Goal: Information Seeking & Learning: Check status

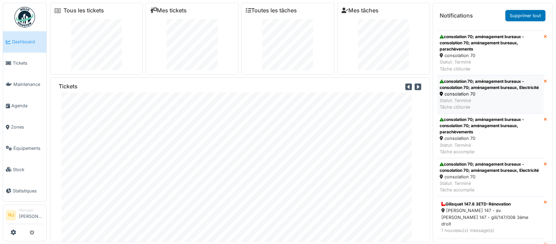
scroll to position [1602, 0]
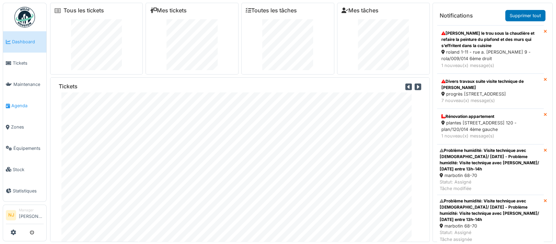
click at [19, 103] on span "Agenda" at bounding box center [27, 105] width 32 height 7
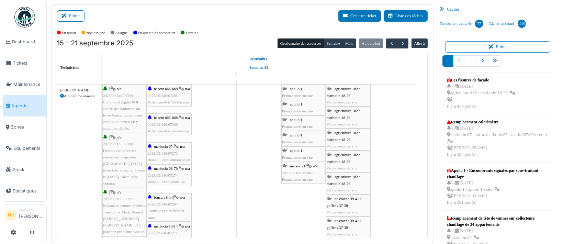
scroll to position [46, 0]
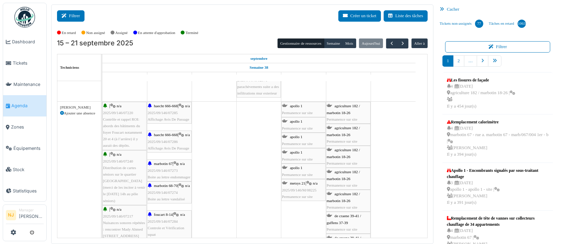
click at [78, 17] on button "Filtrer" at bounding box center [70, 15] width 27 height 11
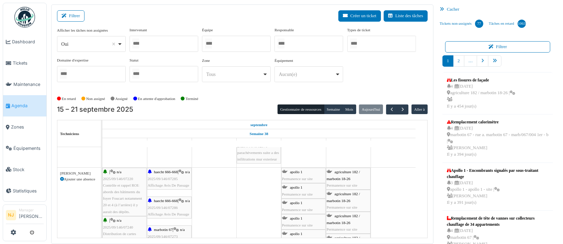
click at [221, 43] on div at bounding box center [236, 44] width 69 height 16
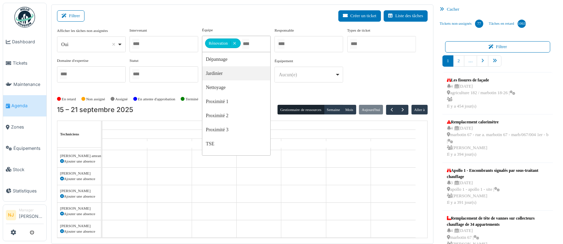
click at [155, 18] on div "Filtrer Créer un ticket Liste des tâches" at bounding box center [242, 18] width 371 height 17
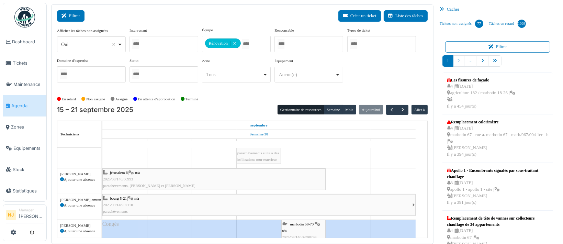
click at [79, 17] on button "Filtrer" at bounding box center [70, 15] width 27 height 11
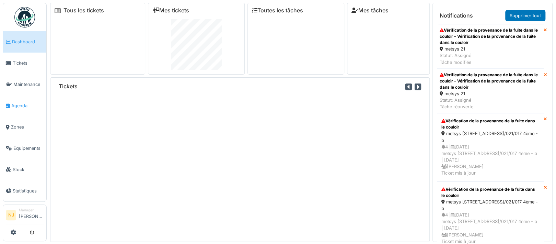
click at [19, 102] on span "Agenda" at bounding box center [27, 105] width 32 height 7
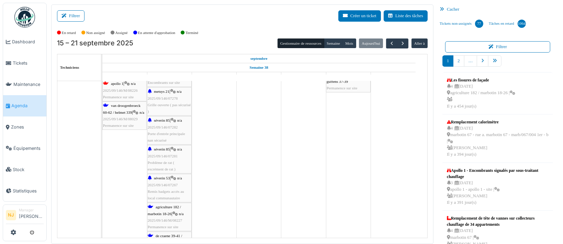
scroll to position [455, 0]
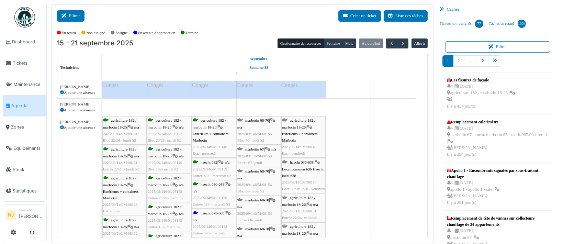
click at [74, 16] on button "Filtrer" at bounding box center [70, 15] width 27 height 11
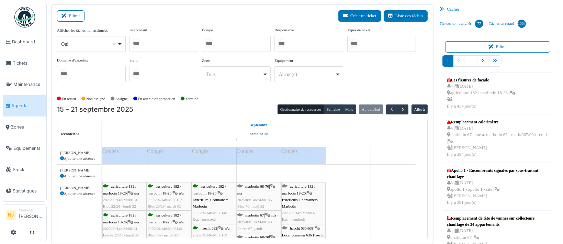
click at [232, 43] on div at bounding box center [236, 44] width 69 height 16
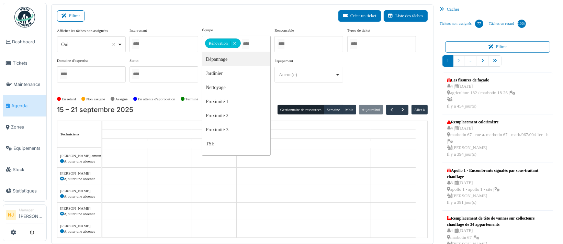
click at [172, 21] on div "Filtrer Créer un ticket Liste des tâches" at bounding box center [242, 18] width 371 height 17
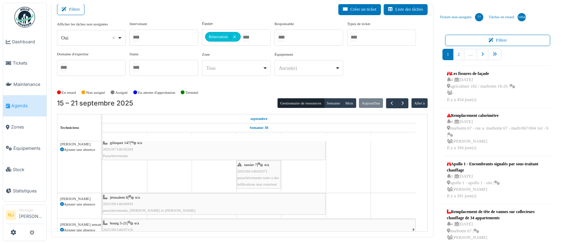
scroll to position [8, 0]
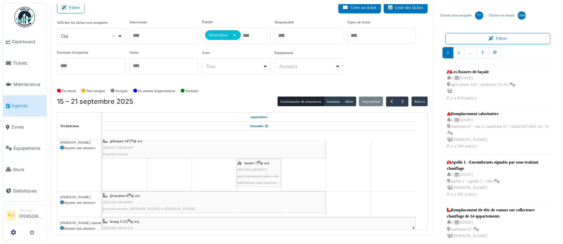
click at [68, 4] on button "Filtrer" at bounding box center [70, 7] width 27 height 11
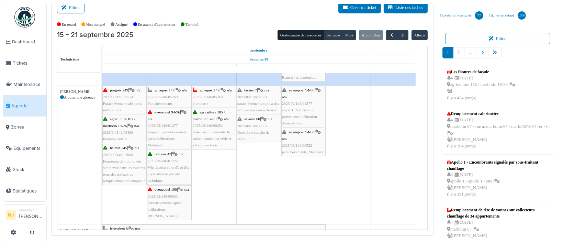
scroll to position [92, 0]
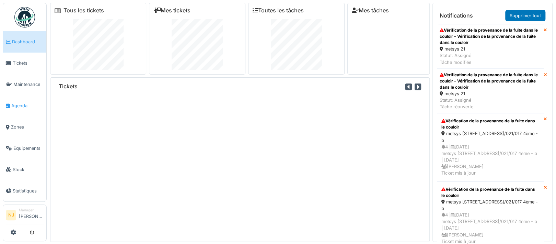
click at [16, 103] on span "Agenda" at bounding box center [27, 105] width 32 height 7
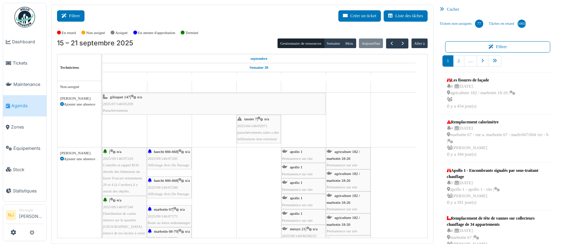
click at [75, 13] on button "Filtrer" at bounding box center [70, 15] width 27 height 11
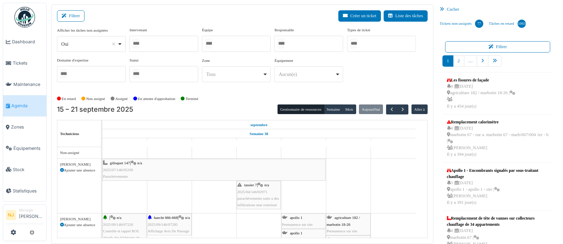
click at [229, 42] on div at bounding box center [236, 44] width 69 height 16
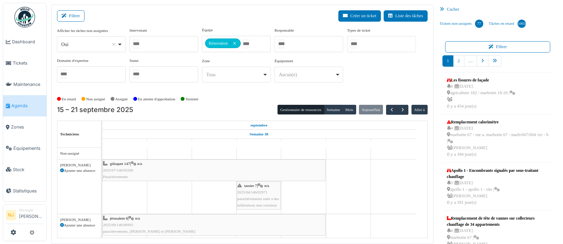
click at [178, 20] on div "Filtrer Créer un ticket Liste des tâches" at bounding box center [242, 18] width 371 height 17
click at [71, 14] on button "Filtrer" at bounding box center [70, 15] width 27 height 11
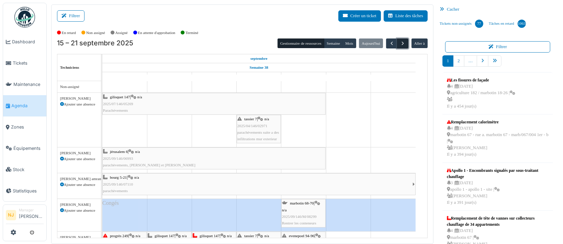
click at [400, 44] on span "button" at bounding box center [403, 44] width 6 height 6
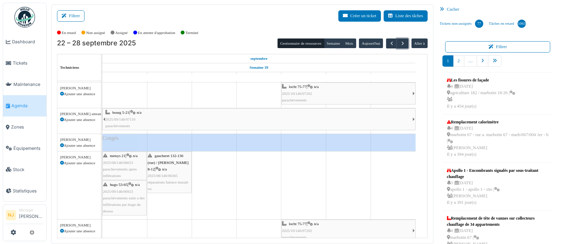
scroll to position [75, 0]
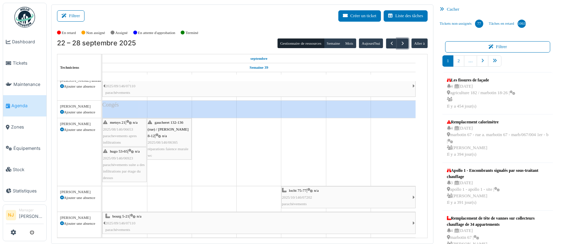
click at [167, 126] on div "gaucheret 132-136 (rue) / thomas 8-12 | n/a 2025/08/146/06365 réparations faien…" at bounding box center [169, 138] width 43 height 39
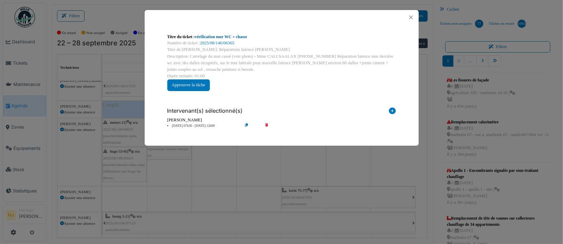
click at [208, 37] on link "vérification mur WC + chasse" at bounding box center [221, 36] width 52 height 5
click at [412, 13] on button "Close" at bounding box center [410, 17] width 9 height 9
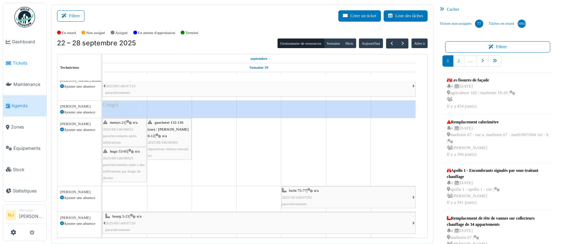
click at [16, 61] on span "Tickets" at bounding box center [28, 63] width 31 height 7
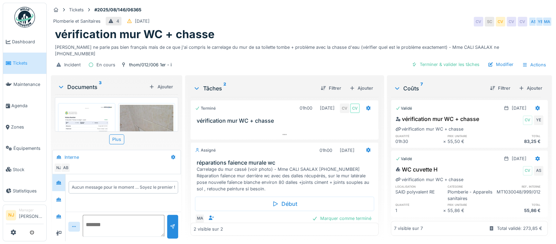
scroll to position [7, 0]
click at [58, 214] on icon at bounding box center [58, 216] width 5 height 4
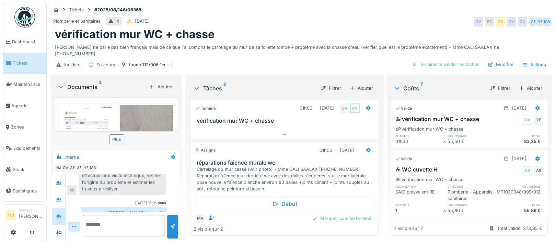
scroll to position [251, 0]
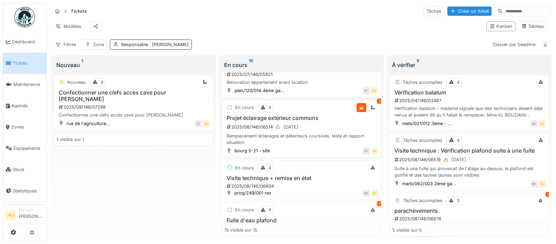
scroll to position [92, 0]
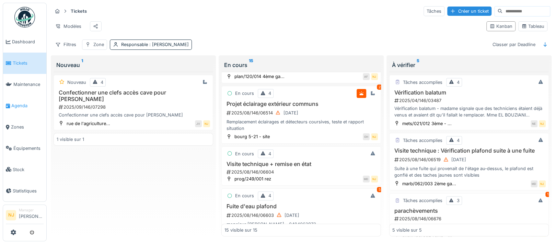
click at [20, 102] on span "Agenda" at bounding box center [27, 105] width 32 height 7
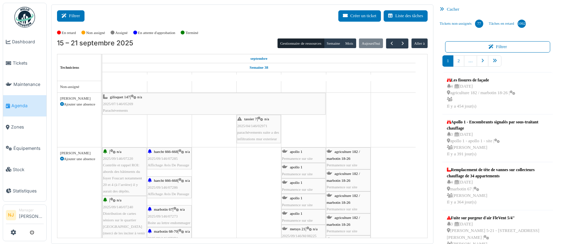
click at [74, 14] on button "Filtrer" at bounding box center [70, 15] width 27 height 11
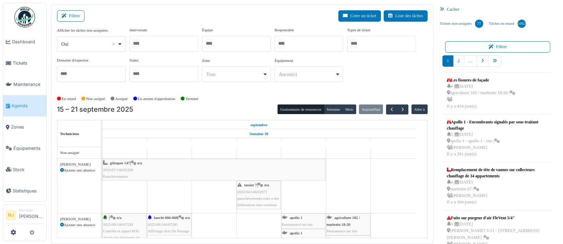
click at [181, 46] on div at bounding box center [163, 44] width 69 height 16
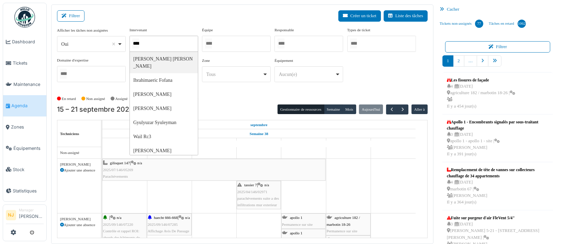
type input "*****"
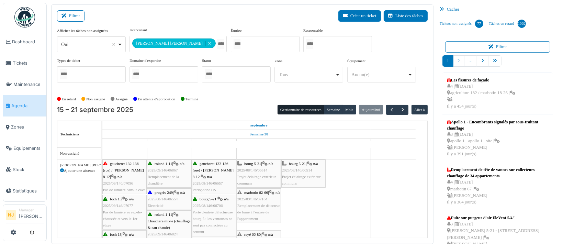
click at [186, 10] on div "Filtrer Créer un ticket Liste des tâches" at bounding box center [242, 18] width 371 height 17
click at [251, 169] on span "2025/08/146/06514" at bounding box center [252, 170] width 30 height 4
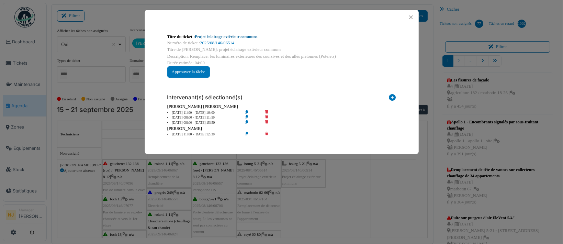
click at [214, 37] on link "Projet éclairage extérieur communs" at bounding box center [226, 36] width 62 height 5
click at [411, 16] on button "Close" at bounding box center [410, 17] width 9 height 9
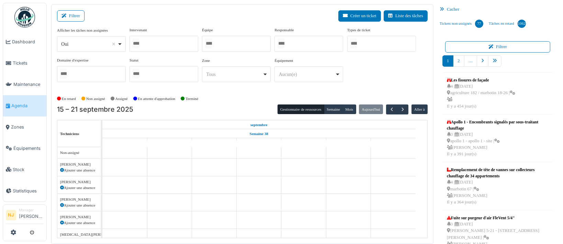
click at [293, 13] on div "Filtrer Créer un ticket Liste des tâches" at bounding box center [242, 18] width 371 height 17
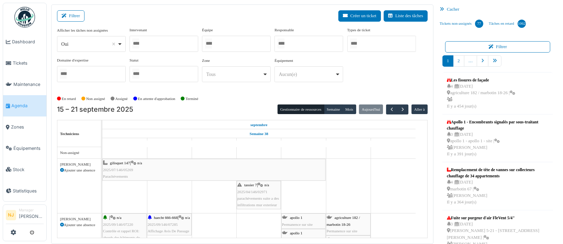
click at [238, 18] on div "Filtrer Créer un ticket Liste des tâches" at bounding box center [242, 18] width 371 height 17
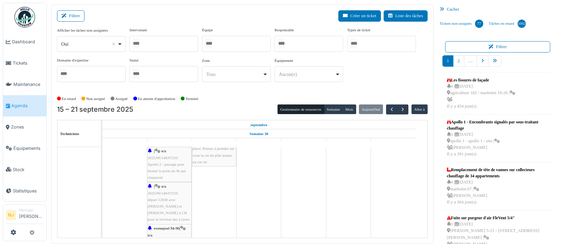
scroll to position [1740, 0]
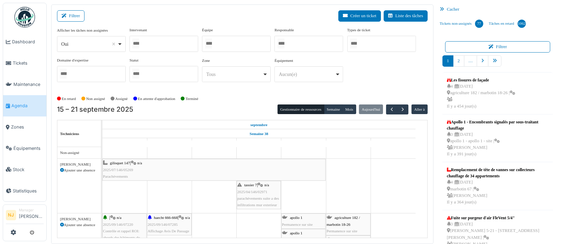
click at [253, 193] on span "2025/04/146/02971" at bounding box center [252, 192] width 30 height 4
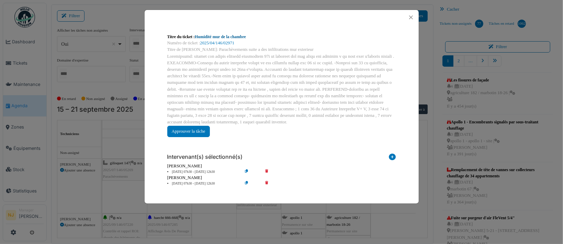
click at [217, 38] on link "Humidité mur de la chambre" at bounding box center [220, 36] width 51 height 5
click at [410, 15] on button "Close" at bounding box center [410, 17] width 9 height 9
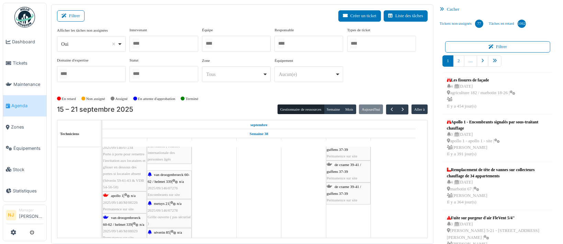
scroll to position [275, 0]
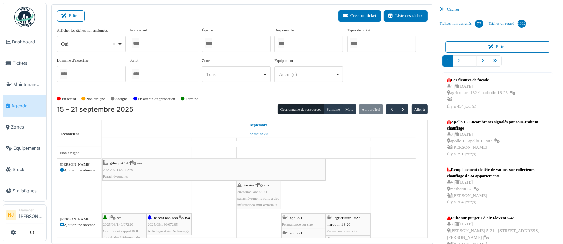
click at [230, 43] on div at bounding box center [236, 44] width 69 height 16
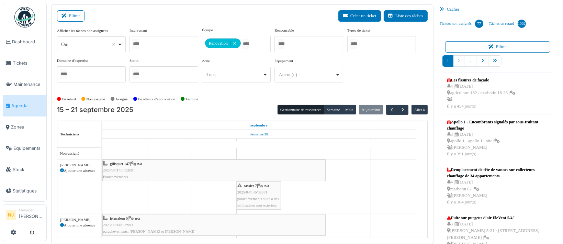
click at [107, 10] on div "Filtrer Créer un ticket Liste des tâches Afficher les tâches non assignées *** …" at bounding box center [242, 123] width 382 height 239
click at [151, 15] on div "Filtrer Créer un ticket Liste des tâches" at bounding box center [242, 18] width 371 height 17
click at [75, 15] on button "Filtrer" at bounding box center [70, 15] width 27 height 11
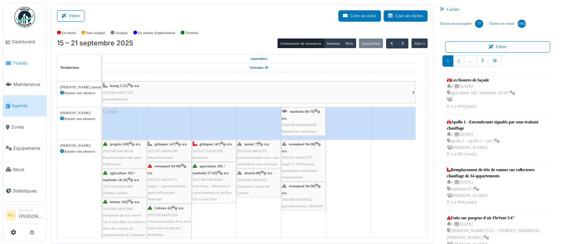
click at [16, 60] on span "Tickets" at bounding box center [28, 63] width 31 height 7
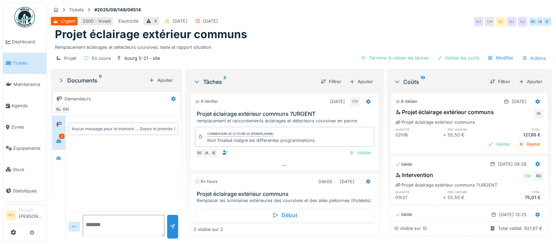
click at [62, 135] on div "2" at bounding box center [61, 136] width 5 height 5
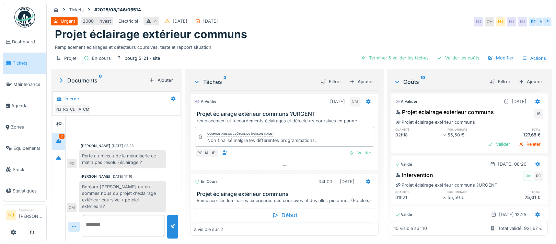
click at [61, 136] on div "2" at bounding box center [61, 136] width 5 height 5
click at [57, 156] on icon at bounding box center [58, 158] width 5 height 4
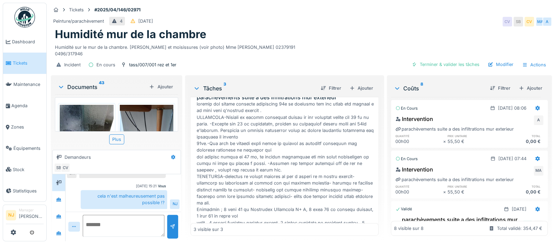
scroll to position [7, 0]
click at [57, 231] on icon at bounding box center [58, 233] width 5 height 4
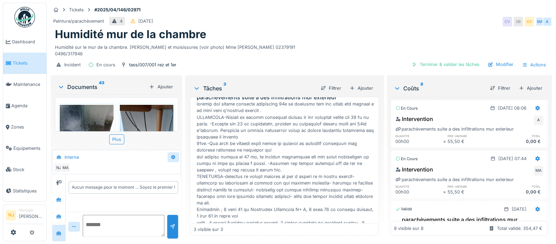
click at [172, 155] on icon at bounding box center [173, 157] width 4 height 5
click at [199, 177] on div "Créer une conversation" at bounding box center [200, 182] width 64 height 10
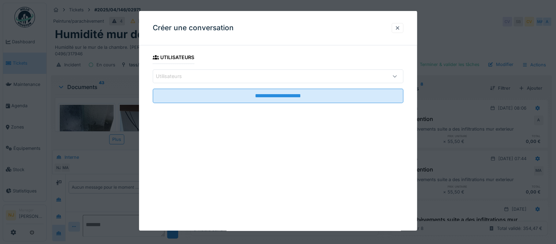
click at [205, 75] on div "Utilisateurs" at bounding box center [263, 76] width 215 height 8
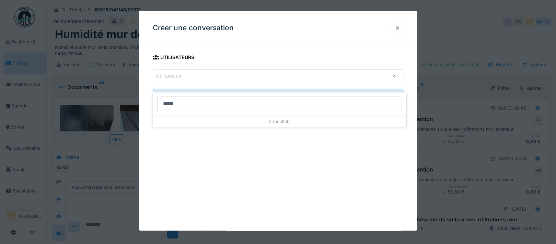
type input "******"
click at [400, 27] on div at bounding box center [397, 28] width 5 height 7
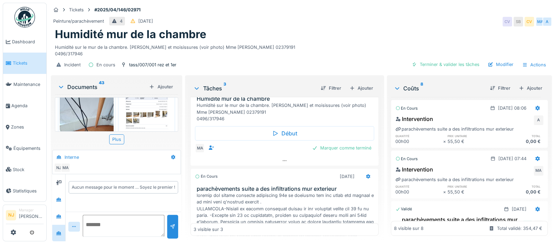
scroll to position [275, 0]
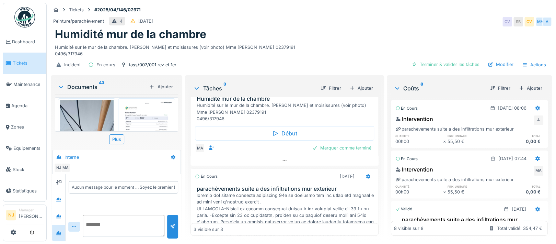
click at [133, 114] on img at bounding box center [147, 138] width 54 height 76
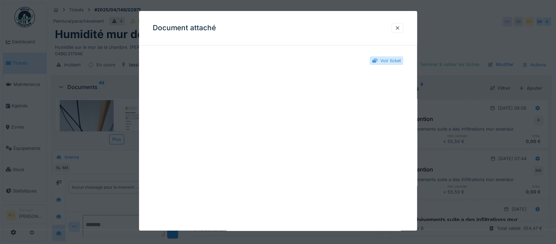
click at [389, 59] on div "Voir ticket" at bounding box center [390, 60] width 21 height 7
click at [399, 27] on div at bounding box center [397, 28] width 5 height 7
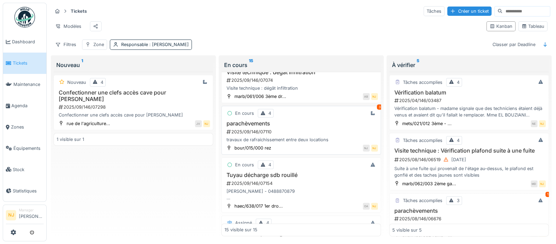
scroll to position [503, 0]
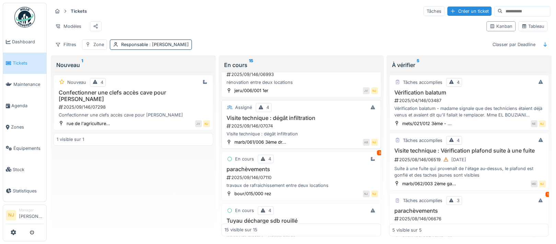
click at [255, 121] on h3 "Visite technique : dégât infiltration" at bounding box center [301, 118] width 153 height 7
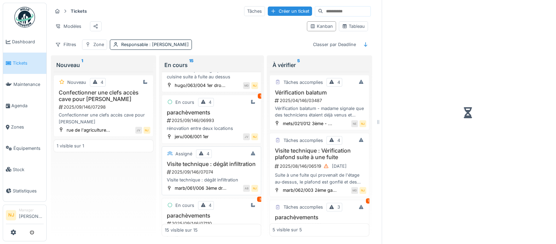
scroll to position [549, 0]
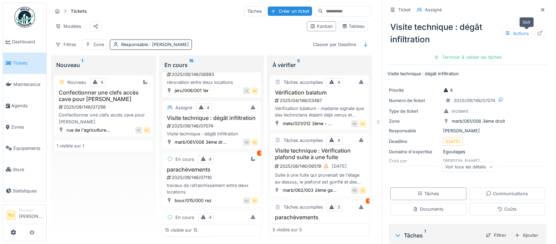
click at [537, 32] on icon at bounding box center [539, 33] width 5 height 4
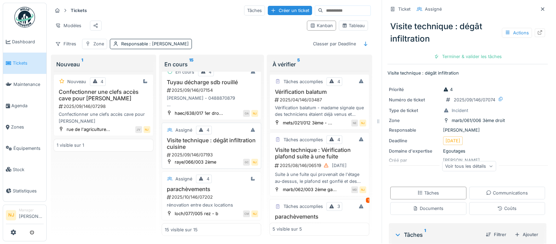
scroll to position [7, 0]
click at [193, 137] on h3 "Visite technique : dégât infiltration cuisine" at bounding box center [212, 143] width 94 height 13
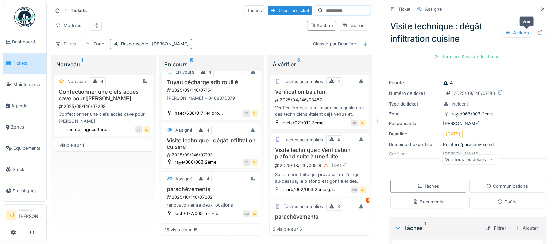
click at [537, 30] on div at bounding box center [539, 33] width 5 height 7
click at [199, 186] on div "parachèvements 2025/10/146/07202 rénovation entre deux locations" at bounding box center [212, 197] width 94 height 23
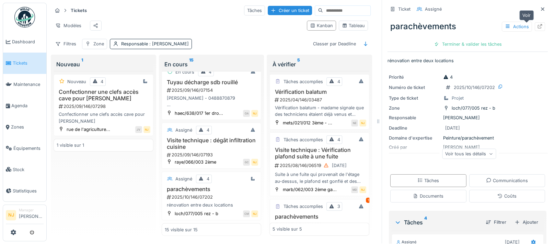
click at [537, 23] on div at bounding box center [539, 26] width 5 height 7
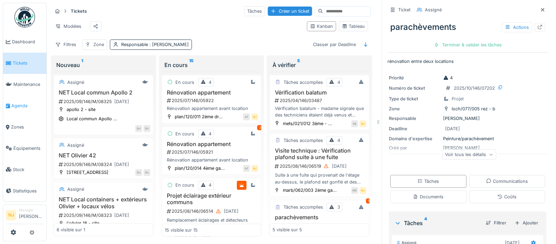
click at [21, 102] on span "Agenda" at bounding box center [27, 105] width 32 height 7
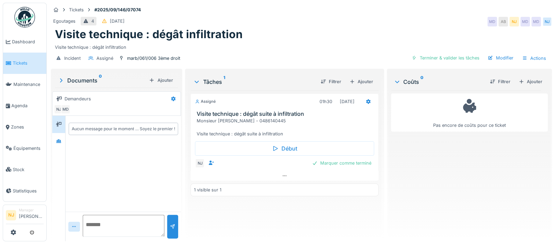
scroll to position [7, 0]
click at [283, 173] on icon at bounding box center [284, 175] width 5 height 4
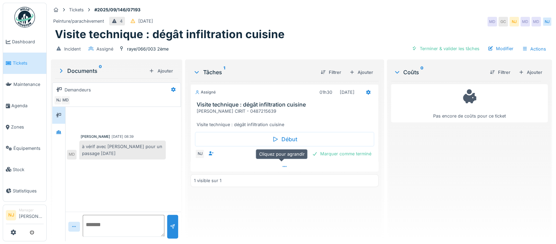
click at [282, 166] on icon at bounding box center [284, 166] width 5 height 4
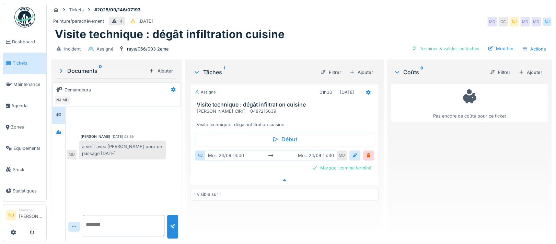
scroll to position [7, 0]
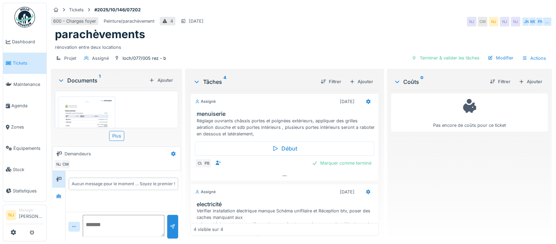
click at [90, 116] on img at bounding box center [87, 136] width 54 height 76
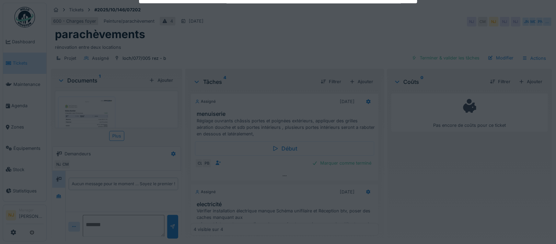
click at [90, 116] on div at bounding box center [278, 122] width 556 height 244
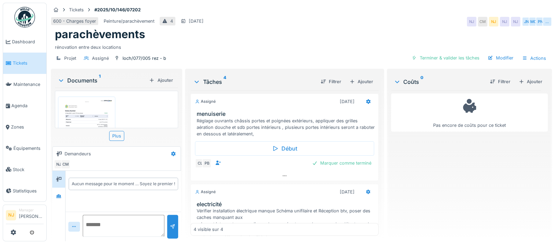
click at [90, 116] on img at bounding box center [87, 136] width 54 height 76
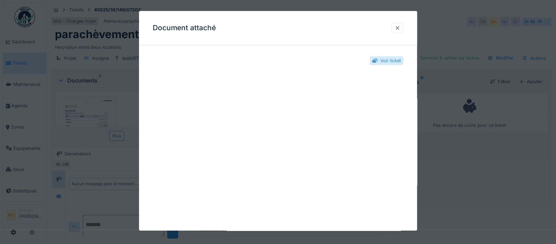
click at [400, 27] on div at bounding box center [397, 28] width 5 height 7
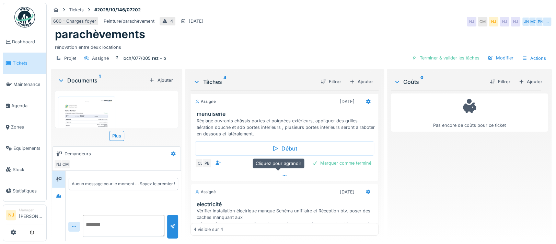
click at [282, 173] on icon at bounding box center [284, 175] width 5 height 4
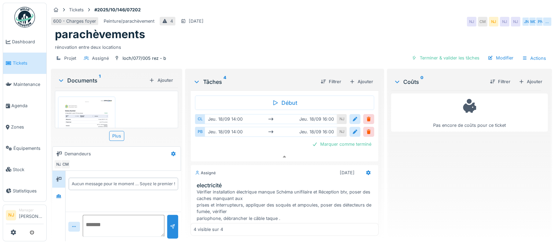
scroll to position [92, 0]
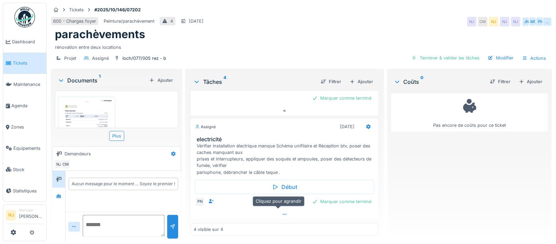
click at [282, 212] on icon at bounding box center [284, 214] width 5 height 4
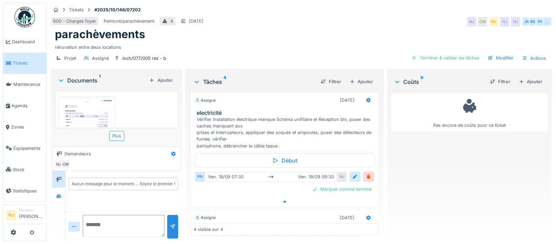
scroll to position [119, 0]
click at [282, 198] on icon at bounding box center [284, 200] width 5 height 4
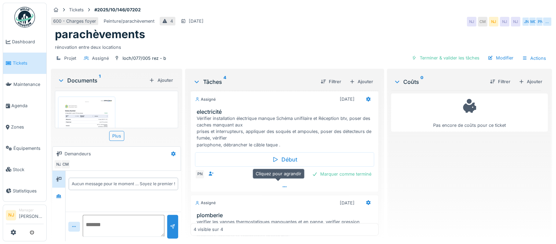
click at [282, 184] on icon at bounding box center [284, 186] width 5 height 4
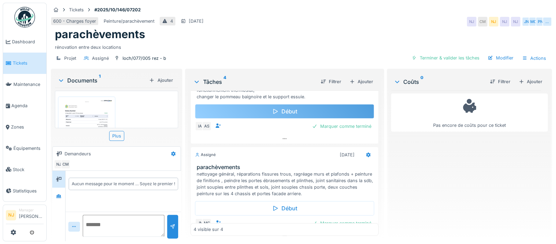
scroll to position [302, 0]
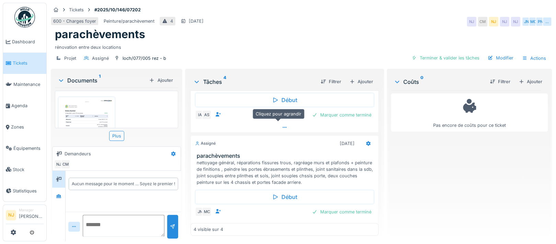
click at [282, 125] on icon at bounding box center [284, 127] width 5 height 4
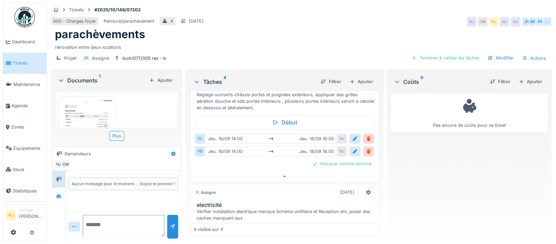
scroll to position [0, 0]
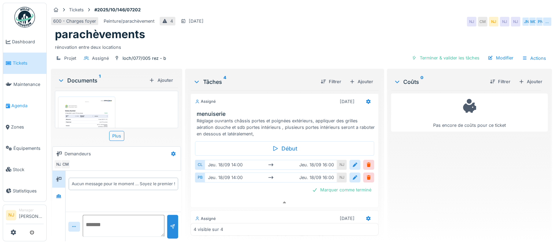
click at [18, 102] on span "Agenda" at bounding box center [27, 105] width 32 height 7
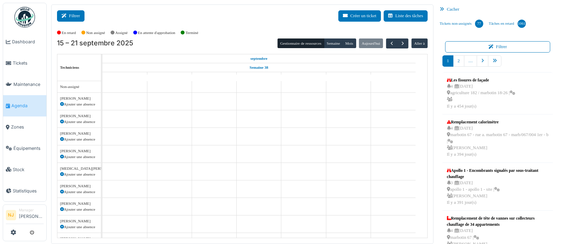
click at [70, 16] on button "Filtrer" at bounding box center [70, 15] width 27 height 11
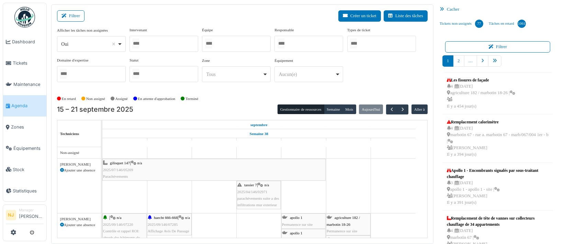
click at [229, 44] on div at bounding box center [236, 44] width 69 height 16
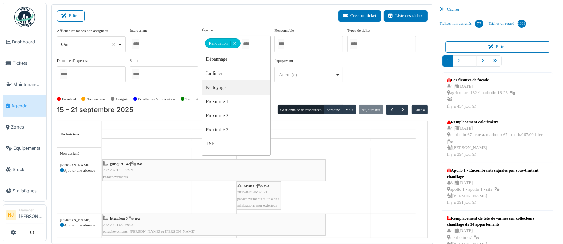
click at [130, 14] on div "Filtrer Créer un ticket Liste des tâches" at bounding box center [242, 18] width 371 height 17
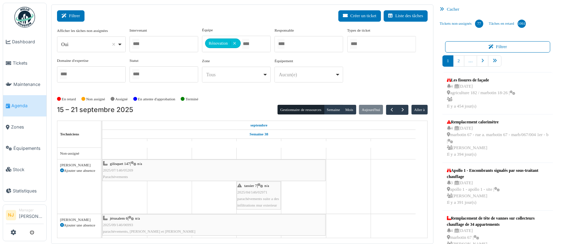
click at [71, 15] on button "Filtrer" at bounding box center [70, 15] width 27 height 11
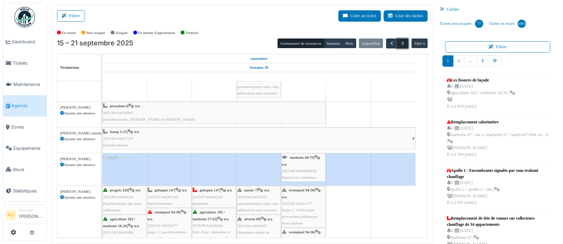
click at [400, 42] on span "button" at bounding box center [403, 44] width 6 height 6
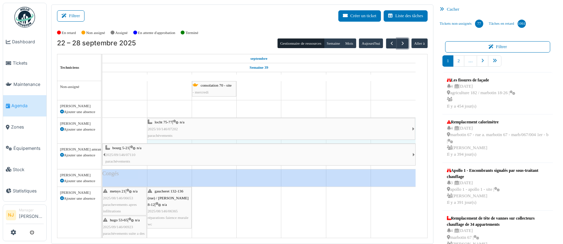
drag, startPoint x: 280, startPoint y: 128, endPoint x: 114, endPoint y: 126, distance: 166.2
click at [114, 126] on div "consolation 70 - site - mercredi apollo 1 Permanence sur site apollo 1 Permanen…" at bounding box center [264, 193] width 325 height 225
drag, startPoint x: 147, startPoint y: 125, endPoint x: 133, endPoint y: 127, distance: 14.9
click at [102, 127] on div "locht 75-77 | n/a 2025/10/146/07202 parachèvements locht 75-77 | n/a 2025/10/14…" at bounding box center [102, 130] width 0 height 25
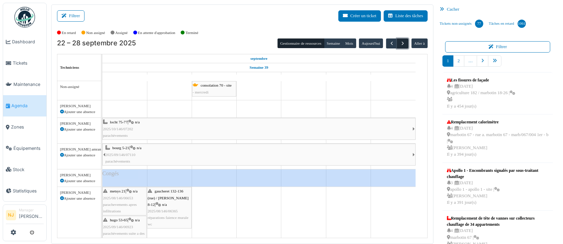
click at [400, 42] on span "button" at bounding box center [403, 44] width 6 height 6
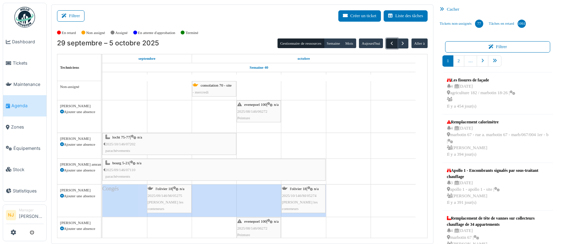
click at [389, 42] on span "button" at bounding box center [392, 44] width 6 height 6
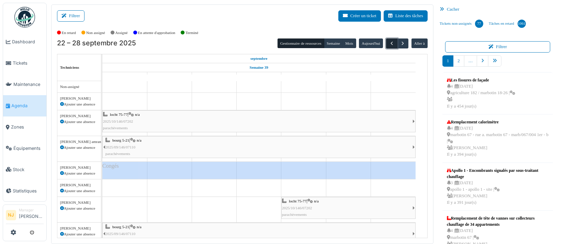
click at [389, 42] on span "button" at bounding box center [392, 44] width 6 height 6
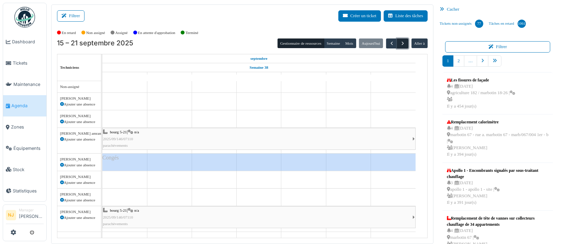
click at [400, 43] on span "button" at bounding box center [403, 44] width 6 height 6
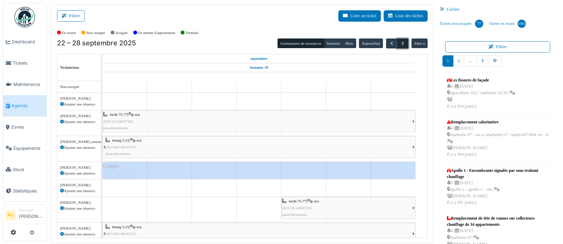
click at [400, 43] on span "button" at bounding box center [403, 44] width 6 height 6
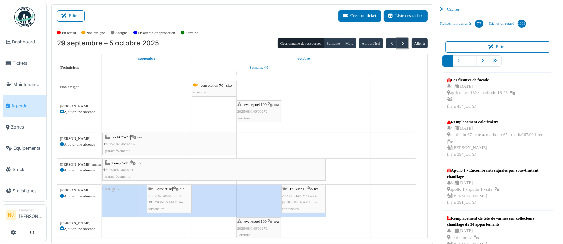
drag, startPoint x: 325, startPoint y: 163, endPoint x: 176, endPoint y: 162, distance: 149.0
click at [176, 165] on link "bourg 5-21 | n/a 2025/09/146/07110 parachèvements" at bounding box center [213, 170] width 223 height 22
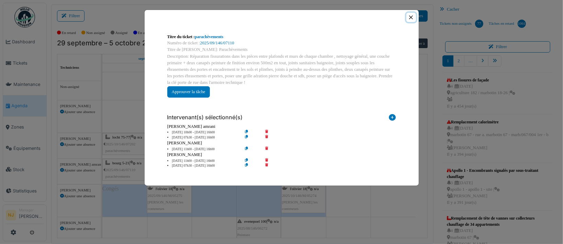
click at [410, 16] on button "Close" at bounding box center [410, 17] width 9 height 9
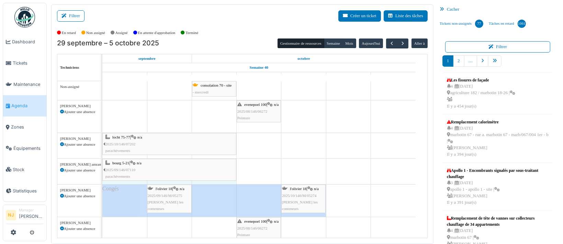
drag, startPoint x: 324, startPoint y: 169, endPoint x: 215, endPoint y: 166, distance: 109.6
click at [102, 166] on div "bourg 5-21 | n/a 2025/09/146/07110 parachèvements bourg 5-21 | n/a 2025/09/146/…" at bounding box center [102, 171] width 0 height 25
click at [389, 42] on span "button" at bounding box center [392, 44] width 6 height 6
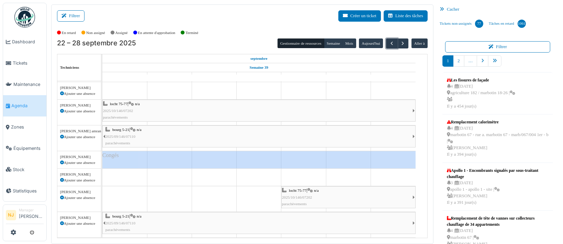
scroll to position [16, 0]
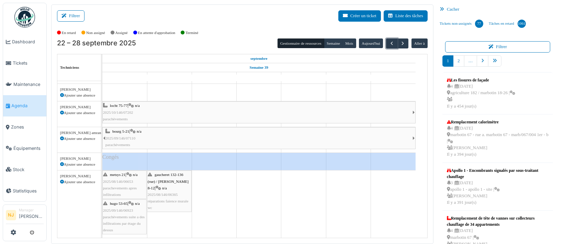
drag, startPoint x: 280, startPoint y: 191, endPoint x: 347, endPoint y: 192, distance: 66.6
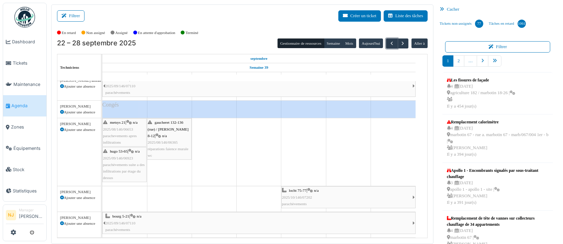
scroll to position [75, 0]
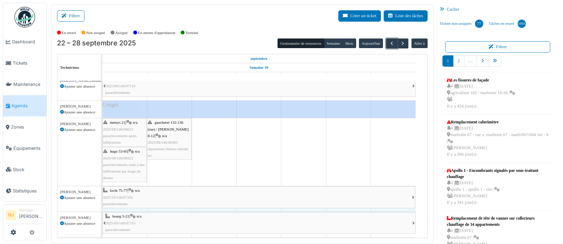
drag, startPoint x: 281, startPoint y: 192, endPoint x: 137, endPoint y: 187, distance: 144.3
click at [102, 187] on div "locht 75-77 | n/a 2025/10/146/07202 parachèvements locht 75-77 | n/a 2025/10/14…" at bounding box center [102, 198] width 0 height 25
click at [400, 42] on span "button" at bounding box center [403, 44] width 6 height 6
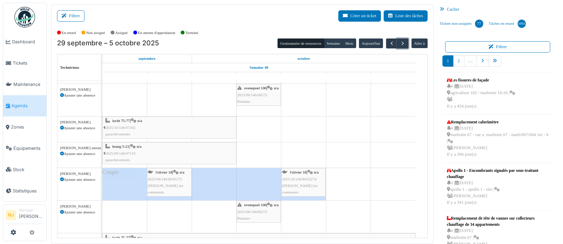
scroll to position [69, 0]
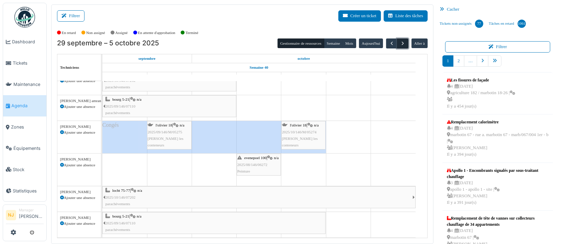
click at [400, 41] on span "button" at bounding box center [403, 44] width 6 height 6
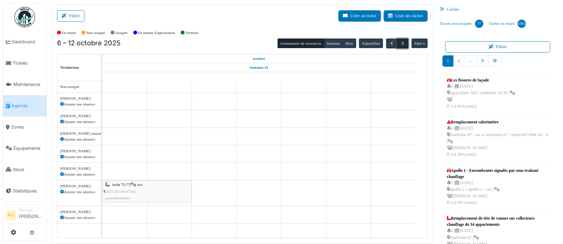
scroll to position [0, 0]
drag, startPoint x: 191, startPoint y: 186, endPoint x: 112, endPoint y: 187, distance: 79.0
click at [112, 187] on link "locht 75-77 | n/a 2025/10/146/07202 parachèvements" at bounding box center [146, 191] width 89 height 22
click at [112, 187] on div "locht 75-77 | n/a 2025/10/146/07202 parachèvements" at bounding box center [148, 191] width 86 height 20
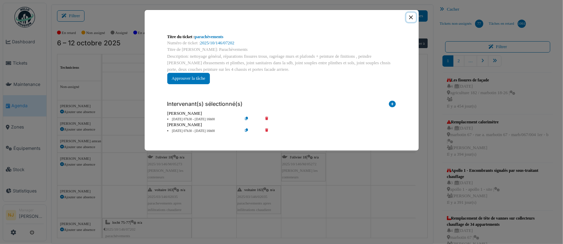
click at [411, 18] on button "Close" at bounding box center [410, 17] width 9 height 9
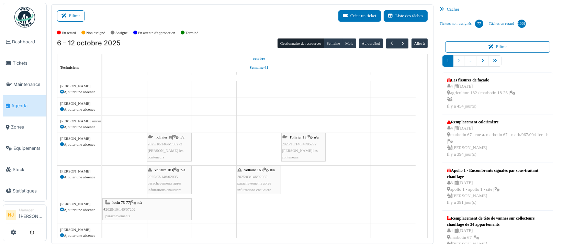
scroll to position [30, 0]
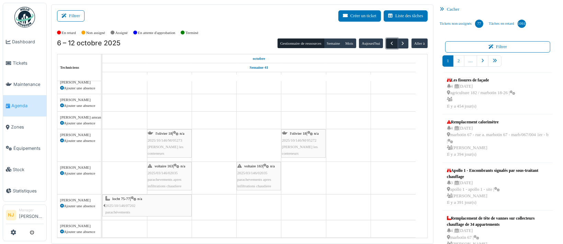
click at [389, 41] on span "button" at bounding box center [392, 44] width 6 height 6
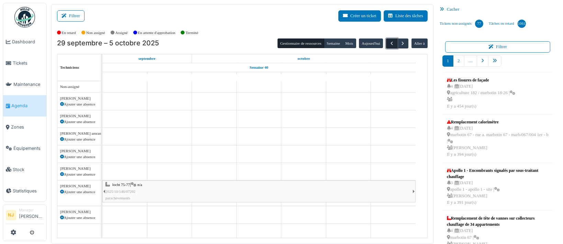
click at [389, 43] on span "button" at bounding box center [392, 44] width 6 height 6
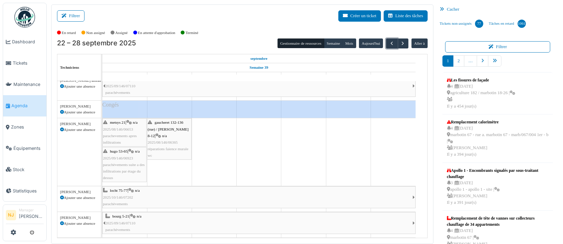
scroll to position [75, 0]
click at [400, 42] on span "button" at bounding box center [403, 44] width 6 height 6
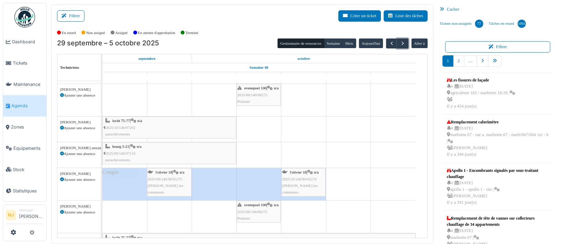
scroll to position [69, 0]
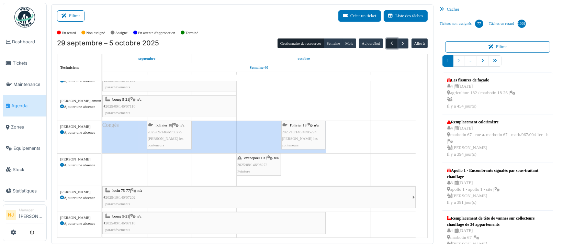
click at [389, 42] on span "button" at bounding box center [392, 44] width 6 height 6
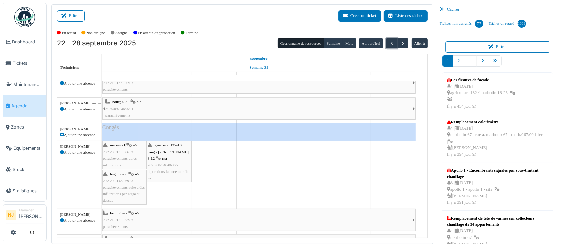
scroll to position [12, 0]
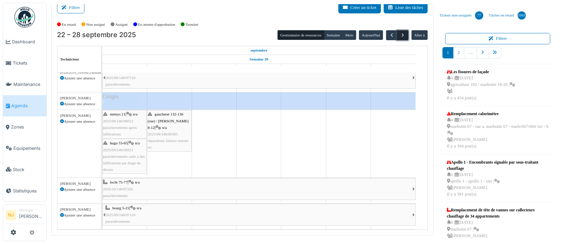
click at [400, 36] on span "button" at bounding box center [403, 35] width 6 height 6
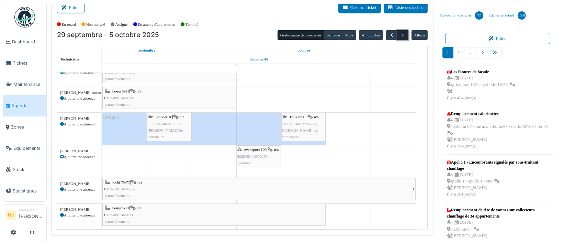
click at [400, 34] on span "button" at bounding box center [403, 35] width 6 height 6
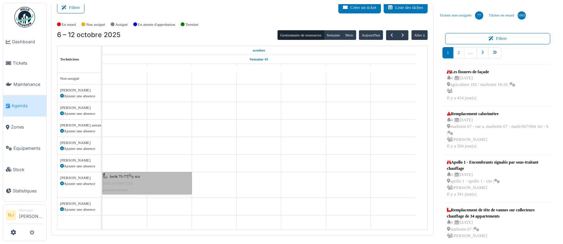
drag, startPoint x: 145, startPoint y: 181, endPoint x: 134, endPoint y: 183, distance: 10.9
click at [135, 183] on div "locht 75-77 | n/a 2025/10/146/07202 parachèvements" at bounding box center [147, 183] width 88 height 20
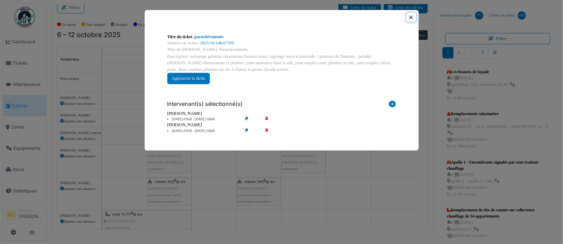
click at [409, 17] on button "Close" at bounding box center [410, 17] width 9 height 9
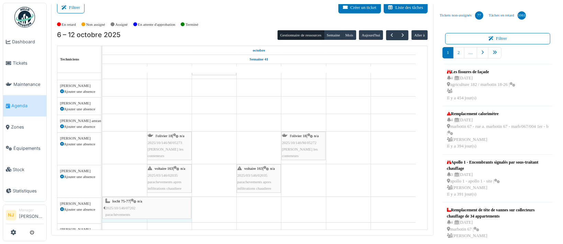
scroll to position [20, 0]
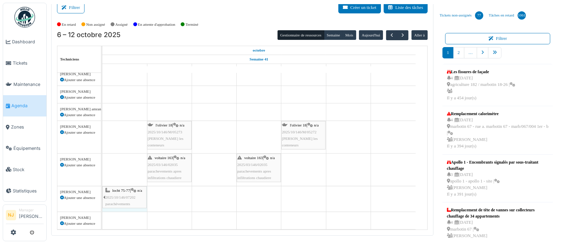
drag, startPoint x: 191, startPoint y: 217, endPoint x: 124, endPoint y: 189, distance: 73.3
click at [102, 189] on div "locht 75-77 | n/a 2025/10/146/07202 parachèvements locht 75-77 | n/a 2025/10/14…" at bounding box center [102, 198] width 0 height 25
click at [104, 192] on link "locht 75-77 | n/a 2025/10/146/07202 parachèvements" at bounding box center [124, 197] width 44 height 22
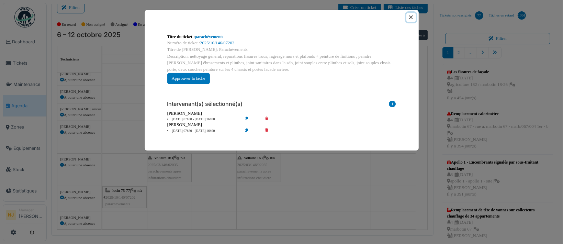
click at [410, 18] on button "Close" at bounding box center [410, 17] width 9 height 9
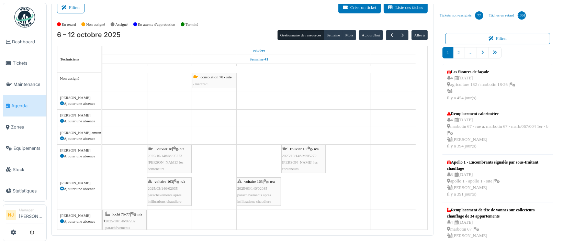
scroll to position [20, 0]
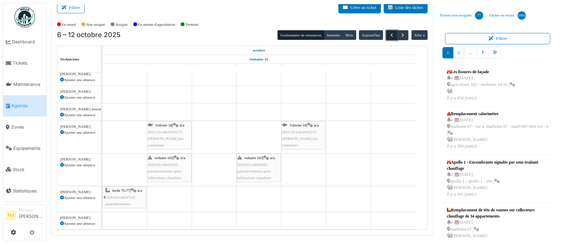
click at [389, 36] on span "button" at bounding box center [392, 35] width 6 height 6
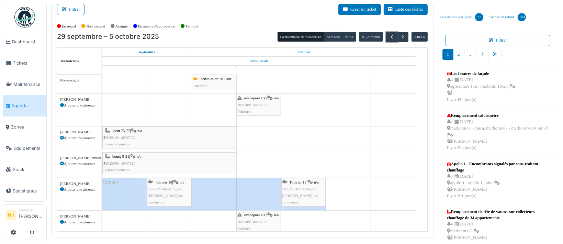
scroll to position [8, 0]
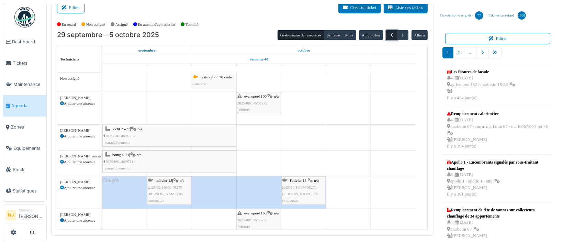
click at [389, 34] on span "button" at bounding box center [392, 35] width 6 height 6
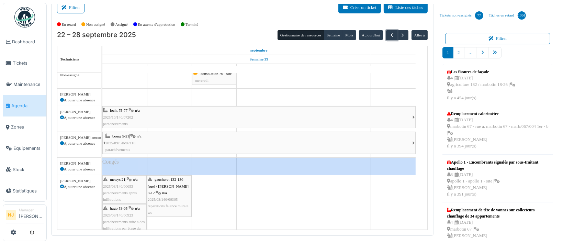
scroll to position [0, 0]
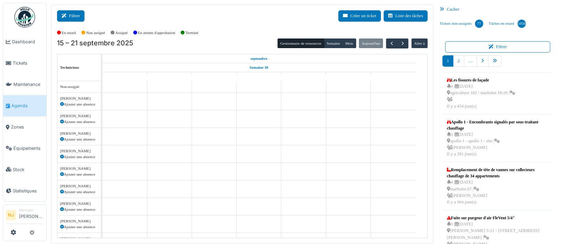
click at [66, 14] on icon at bounding box center [65, 16] width 8 height 4
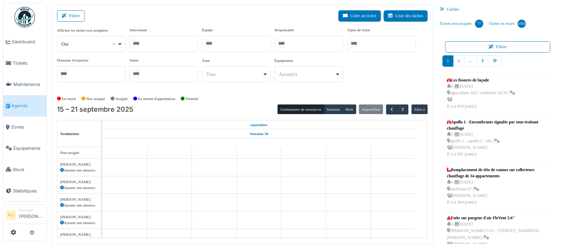
click at [227, 44] on div at bounding box center [236, 44] width 69 height 16
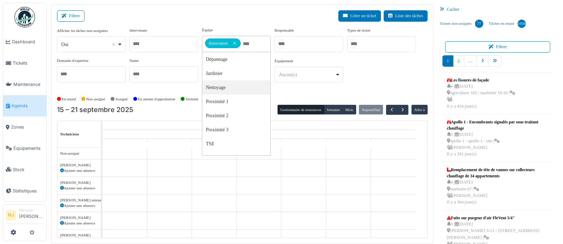
click at [180, 18] on div "Filtrer Créer un ticket Liste des tâches" at bounding box center [242, 18] width 371 height 17
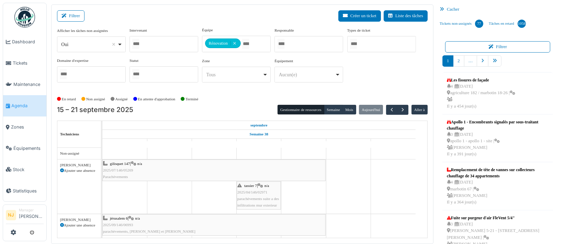
click at [183, 168] on div "gilisquet 147 | n/a 2025/07/146/05269 Parachèvements" at bounding box center [214, 170] width 222 height 20
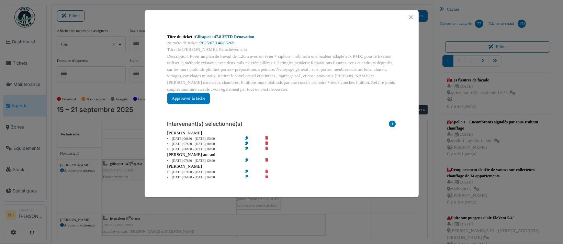
click at [208, 36] on link "Gilisquet 147.8 3ETD-Rénovation" at bounding box center [224, 36] width 59 height 5
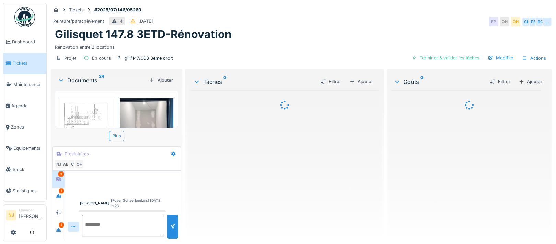
scroll to position [497, 0]
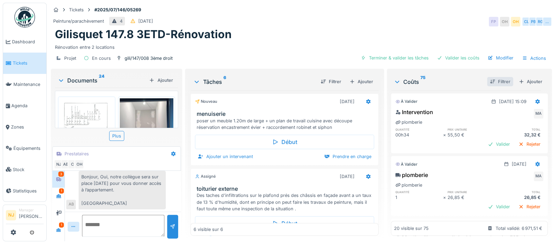
click at [488, 82] on div "Filtrer" at bounding box center [500, 81] width 26 height 9
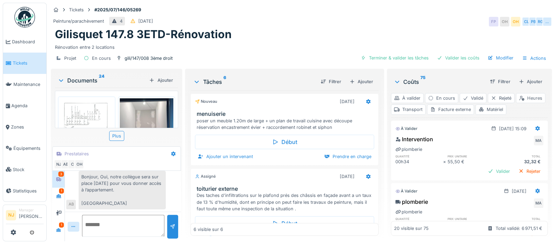
click at [516, 103] on div "Heures" at bounding box center [531, 98] width 30 height 10
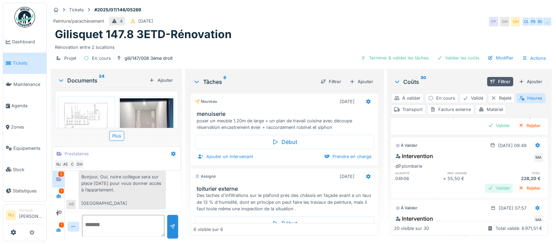
click at [485, 187] on div "Valider" at bounding box center [499, 187] width 28 height 9
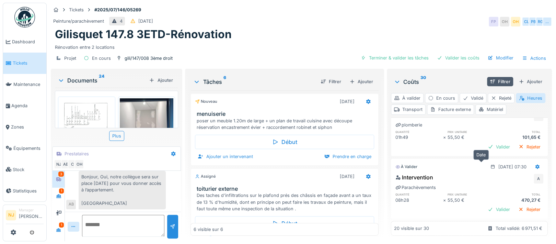
scroll to position [92, 0]
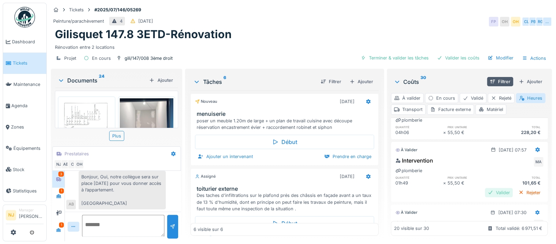
click at [485, 190] on div "Valider" at bounding box center [499, 192] width 28 height 9
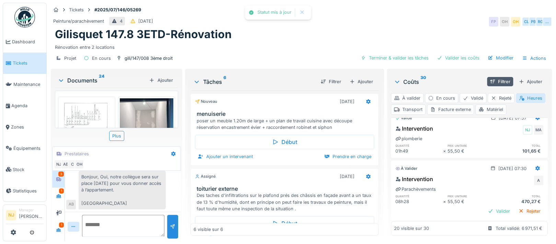
scroll to position [137, 0]
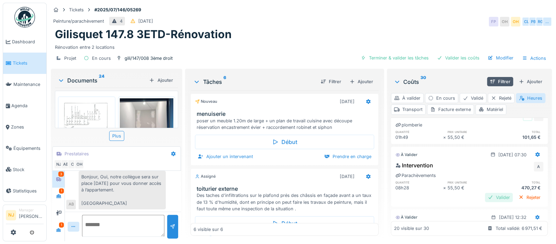
click at [485, 195] on div "Valider" at bounding box center [499, 197] width 28 height 9
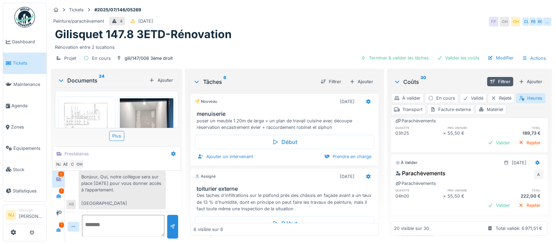
scroll to position [229, 0]
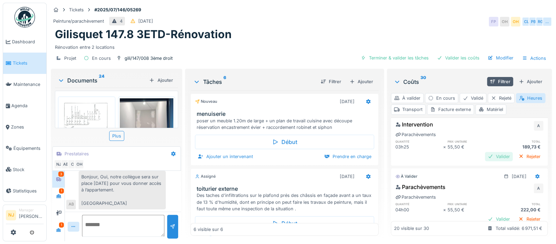
click at [485, 156] on div "Valider" at bounding box center [499, 156] width 28 height 9
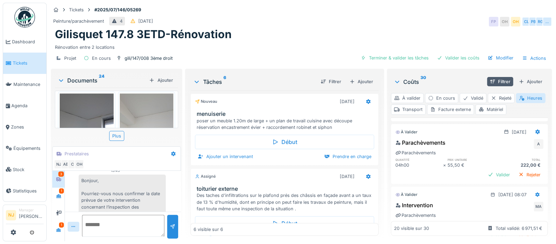
scroll to position [275, 0]
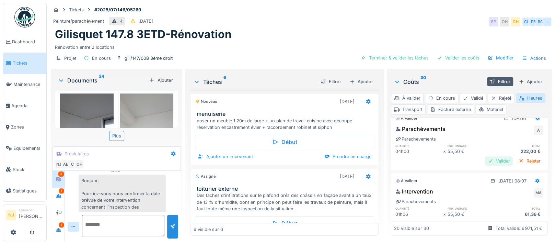
click at [485, 158] on div "Valider" at bounding box center [499, 160] width 28 height 9
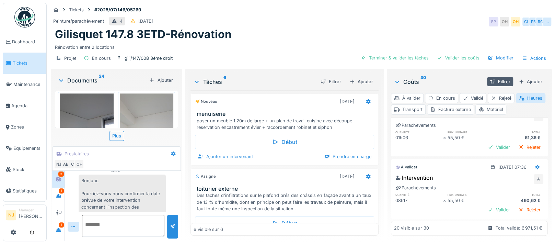
scroll to position [320, 0]
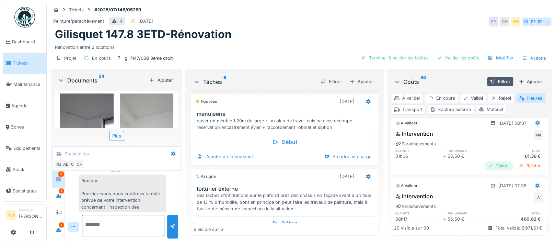
click at [485, 165] on div "Valider" at bounding box center [499, 165] width 28 height 9
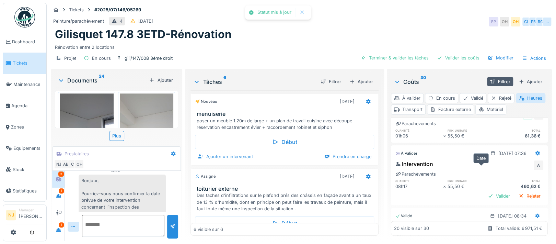
scroll to position [366, 0]
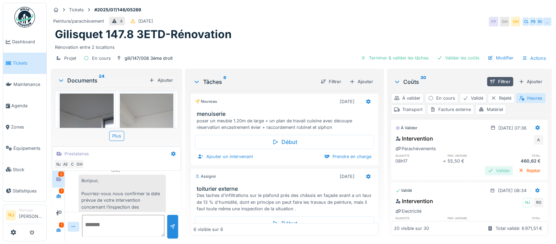
click at [485, 167] on div "Valider" at bounding box center [499, 170] width 28 height 9
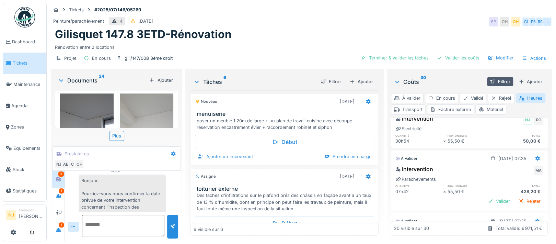
scroll to position [458, 0]
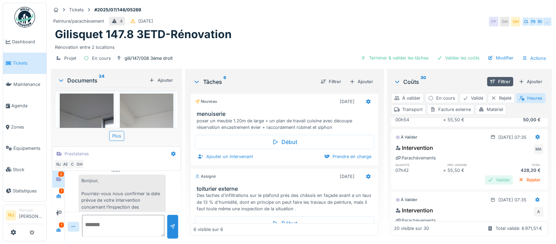
click at [485, 178] on div "Valider" at bounding box center [499, 179] width 28 height 9
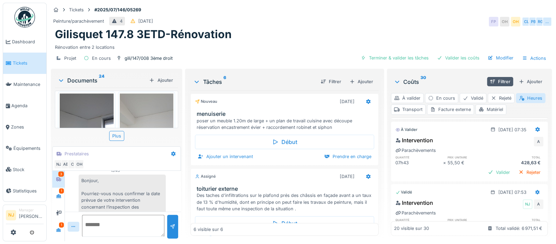
scroll to position [503, 0]
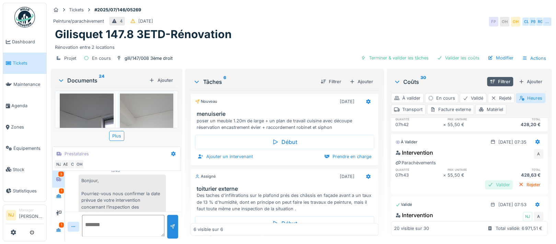
click at [485, 182] on div "Valider" at bounding box center [499, 184] width 28 height 9
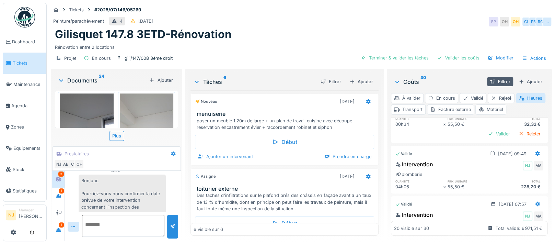
scroll to position [0, 0]
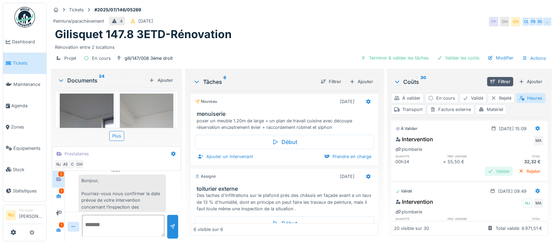
click at [485, 170] on div "Valider" at bounding box center [499, 171] width 28 height 9
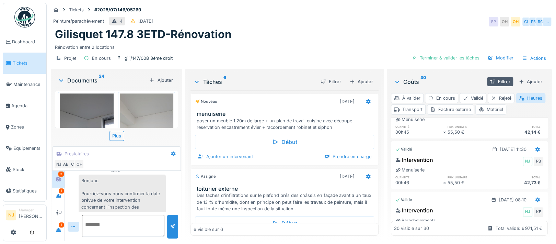
scroll to position [1426, 0]
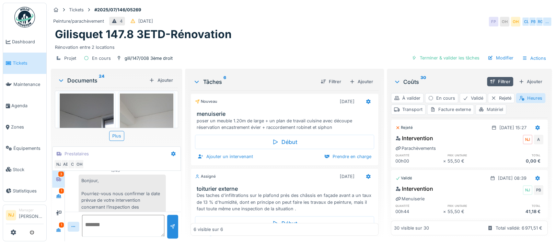
click at [506, 108] on div "Matériel" at bounding box center [491, 109] width 31 height 10
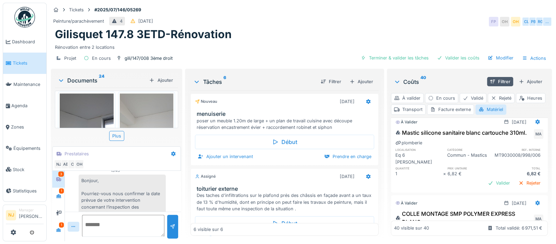
scroll to position [0, 0]
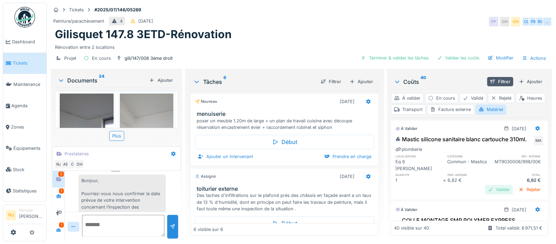
click at [485, 194] on div "Valider" at bounding box center [499, 189] width 28 height 9
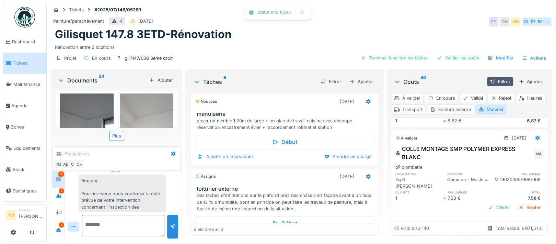
scroll to position [92, 0]
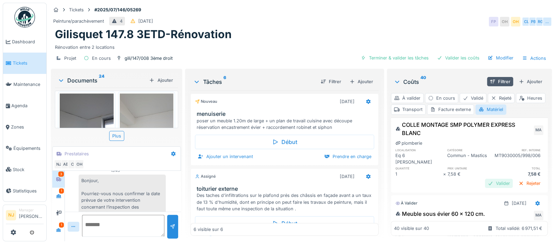
click at [485, 183] on div "Valider" at bounding box center [499, 183] width 28 height 9
